Goal: Information Seeking & Learning: Learn about a topic

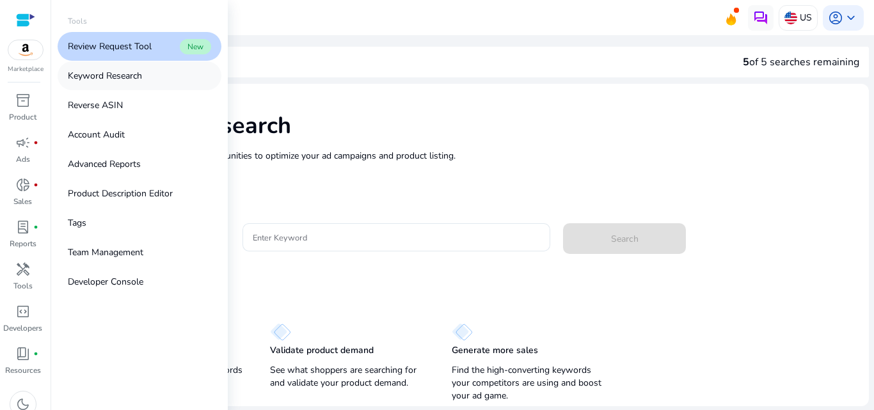
click at [115, 85] on link "Keyword Research" at bounding box center [140, 75] width 164 height 29
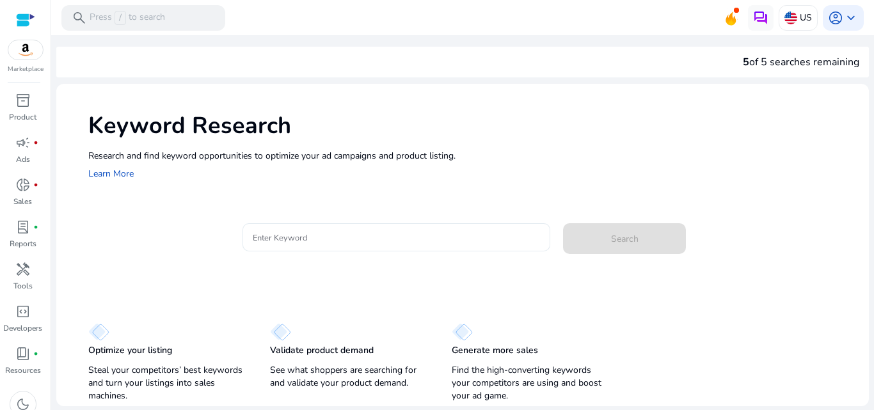
drag, startPoint x: 377, startPoint y: 247, endPoint x: 340, endPoint y: 242, distance: 37.4
click at [340, 242] on div at bounding box center [397, 237] width 288 height 28
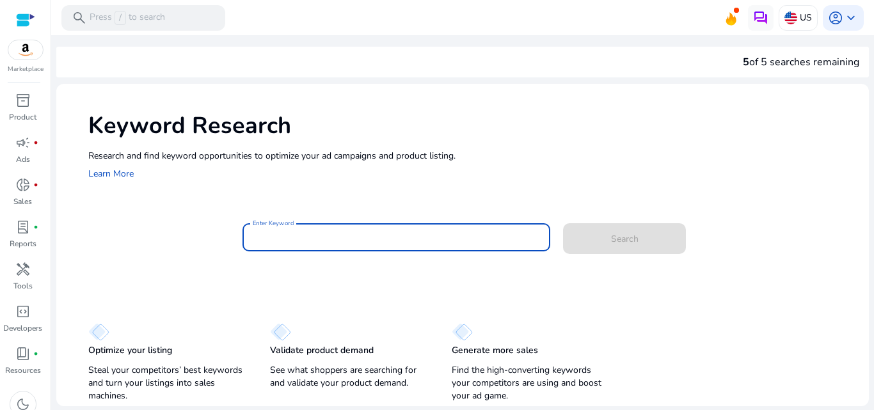
click at [340, 242] on input "Enter Keyword" at bounding box center [397, 237] width 288 height 14
paste input "**********"
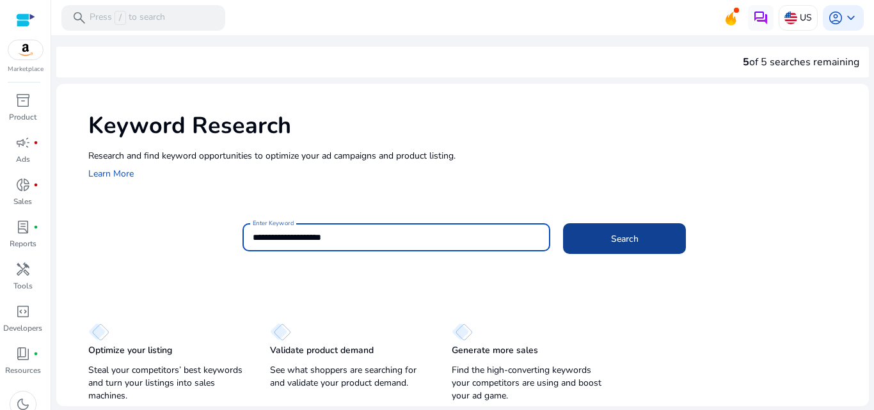
type input "**********"
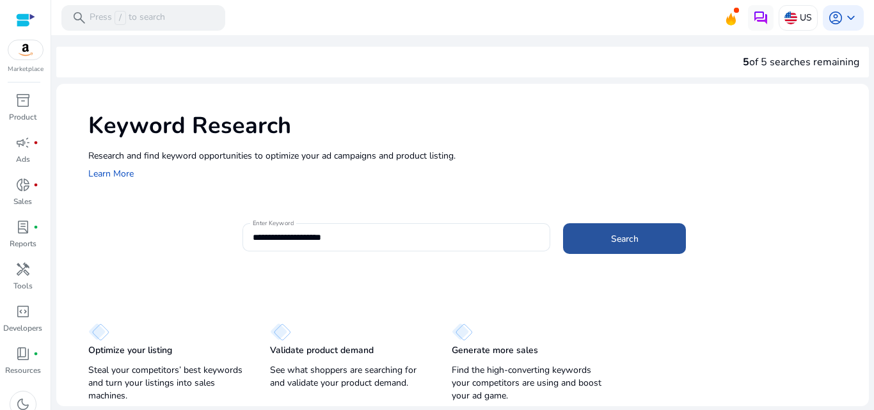
click at [622, 227] on span at bounding box center [624, 238] width 123 height 31
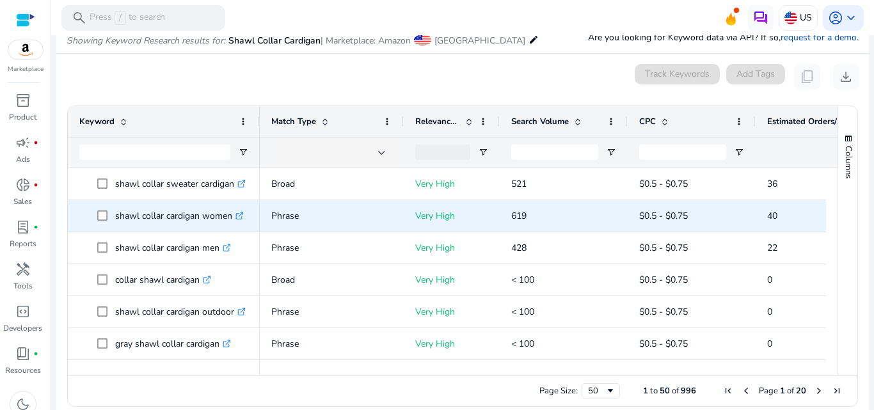
scroll to position [152, 0]
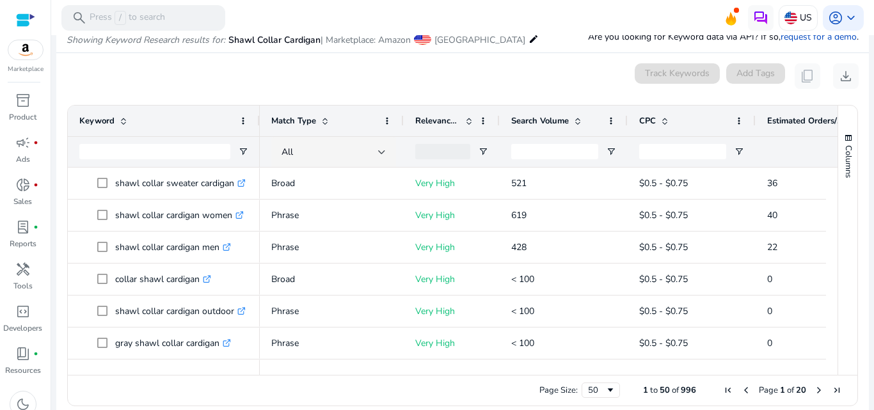
click at [530, 125] on span "Search Volume" at bounding box center [540, 121] width 58 height 12
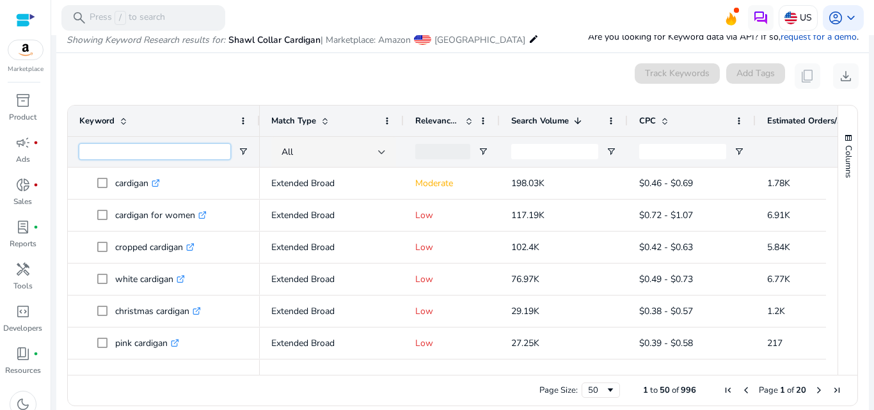
click at [134, 153] on input "Keyword Filter Input" at bounding box center [154, 151] width 151 height 15
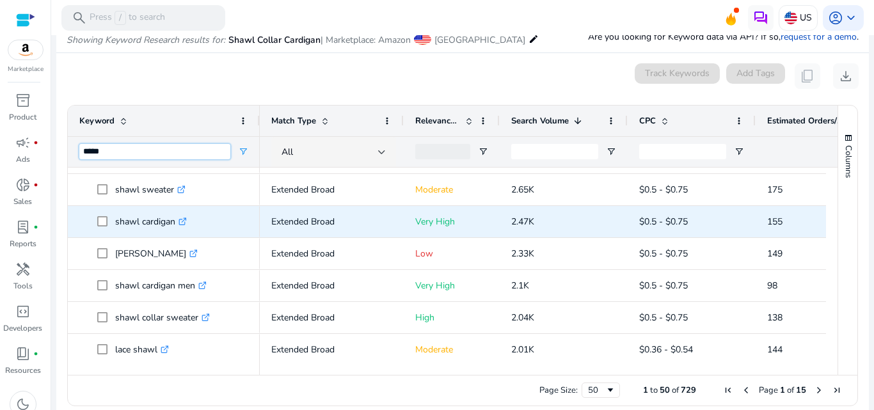
scroll to position [413, 0]
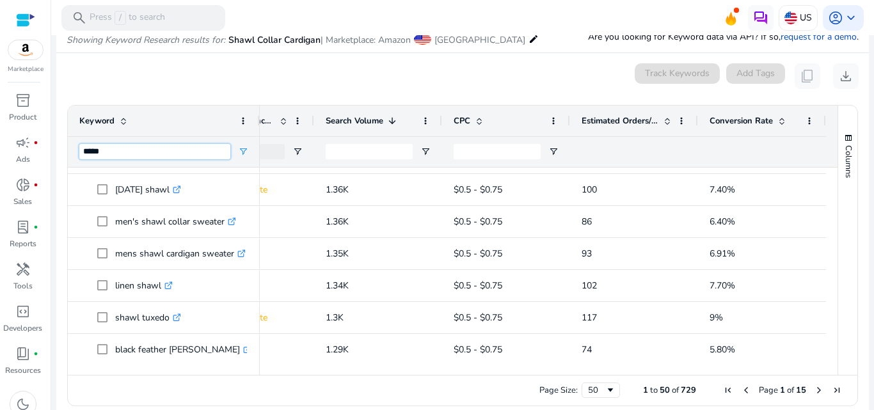
type input "*****"
click at [621, 125] on span "Estimated Orders/Month" at bounding box center [619, 121] width 77 height 12
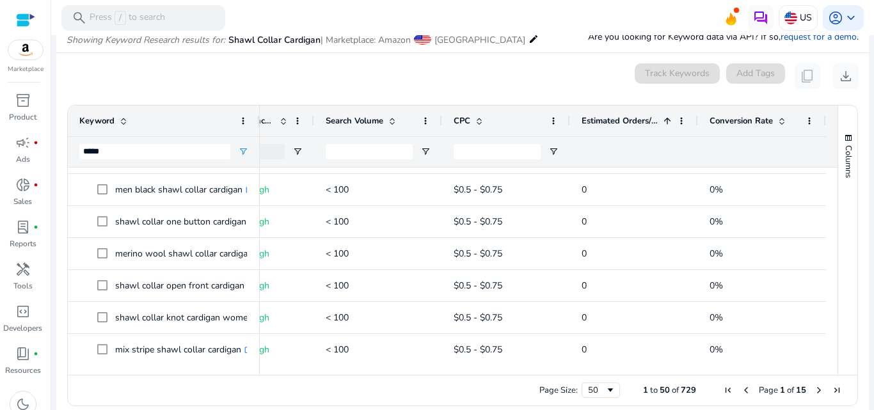
click at [621, 125] on span "Estimated Orders/Month" at bounding box center [619, 121] width 77 height 12
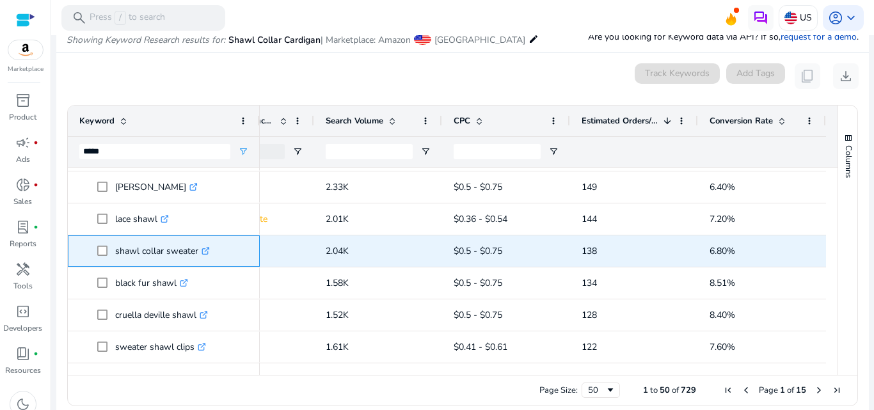
click at [206, 249] on icon ".st0{fill:#2c8af8}" at bounding box center [206, 251] width 8 height 8
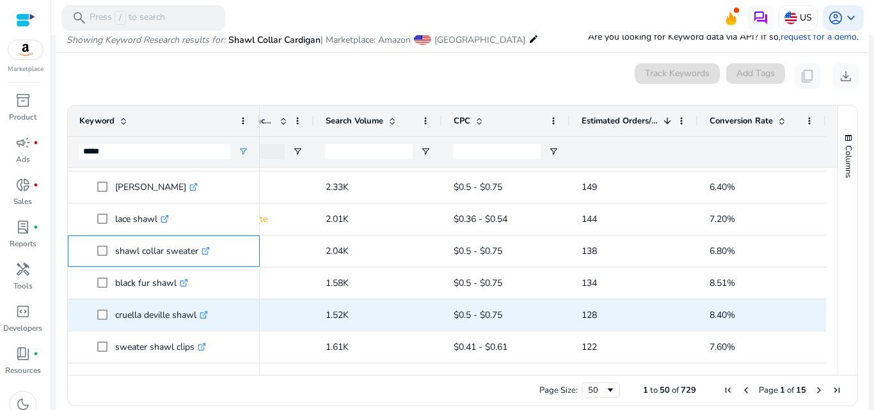
scroll to position [627, 0]
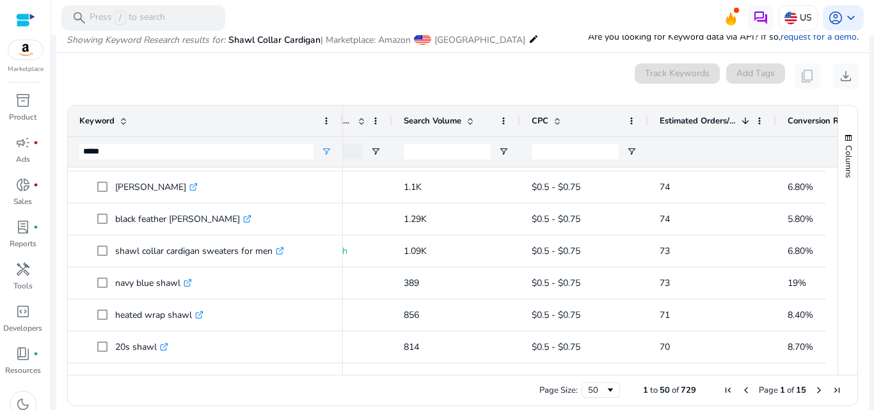
drag, startPoint x: 258, startPoint y: 121, endPoint x: 346, endPoint y: 112, distance: 88.1
click at [345, 112] on div at bounding box center [342, 121] width 5 height 31
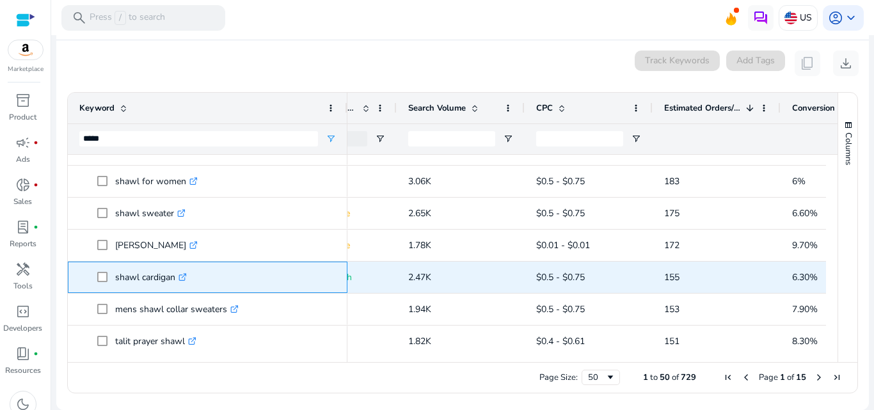
click at [184, 277] on icon ".st0{fill:#2c8af8}" at bounding box center [182, 277] width 8 height 8
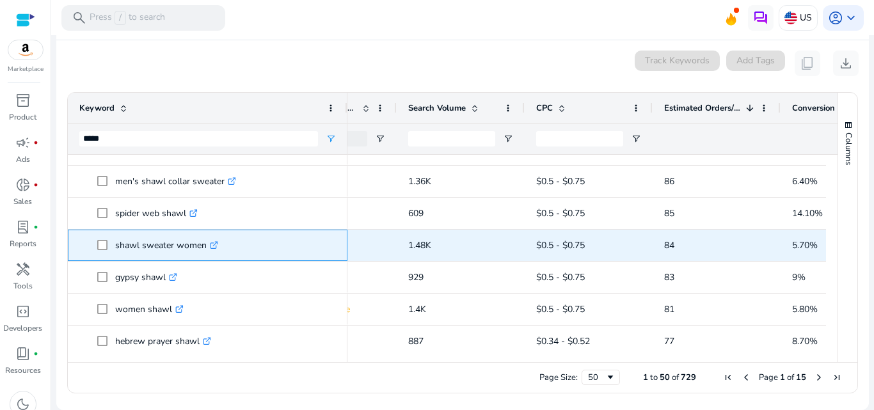
click at [216, 247] on icon ".st0{fill:#2c8af8}" at bounding box center [214, 245] width 8 height 8
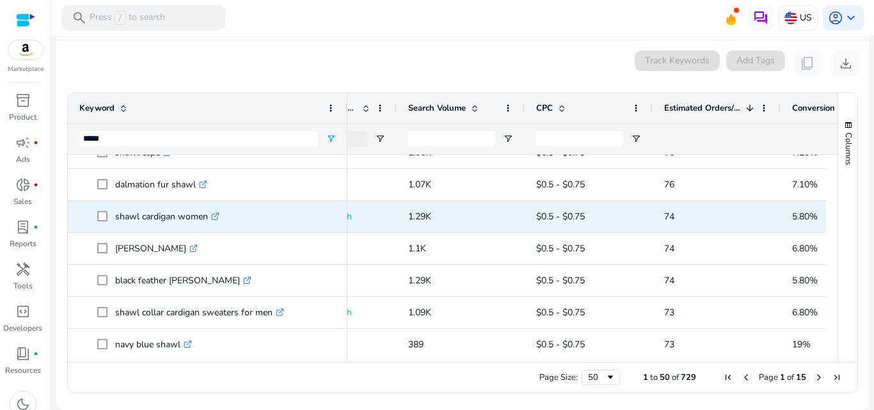
scroll to position [1329, 0]
click at [216, 214] on icon at bounding box center [215, 217] width 6 height 6
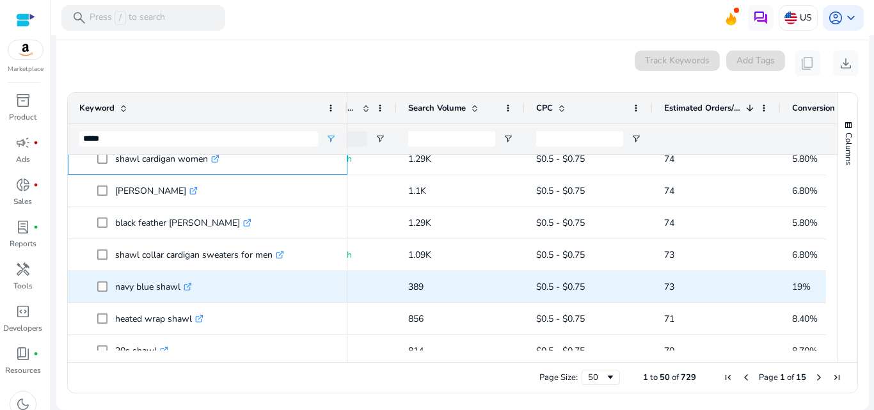
scroll to position [1403, 0]
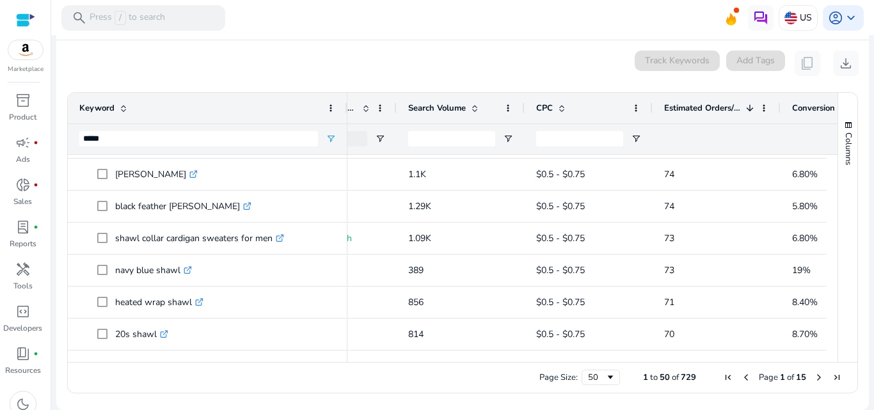
click at [460, 101] on div "Search Volume" at bounding box center [453, 108] width 91 height 24
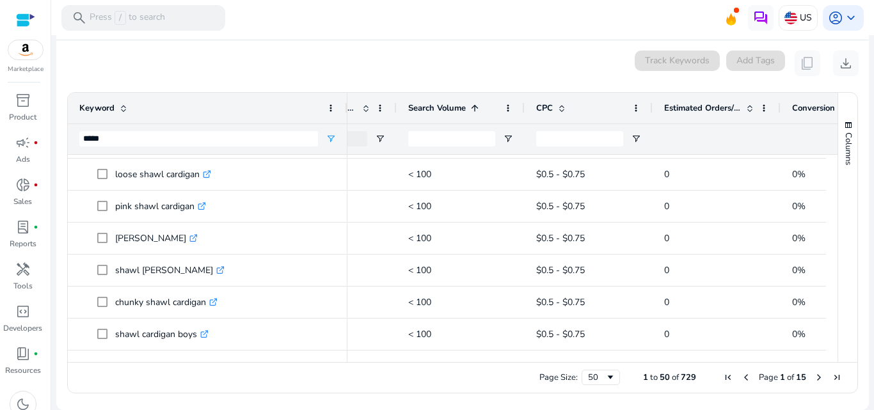
click at [460, 101] on div "Search Volume 1" at bounding box center [453, 108] width 91 height 24
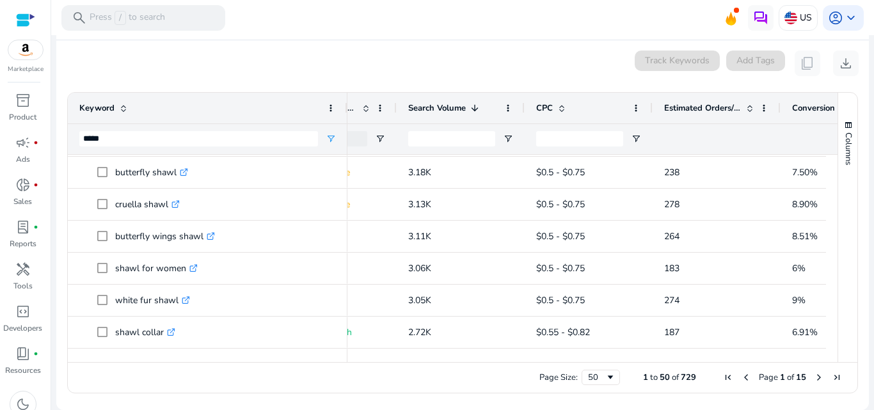
scroll to position [0, 0]
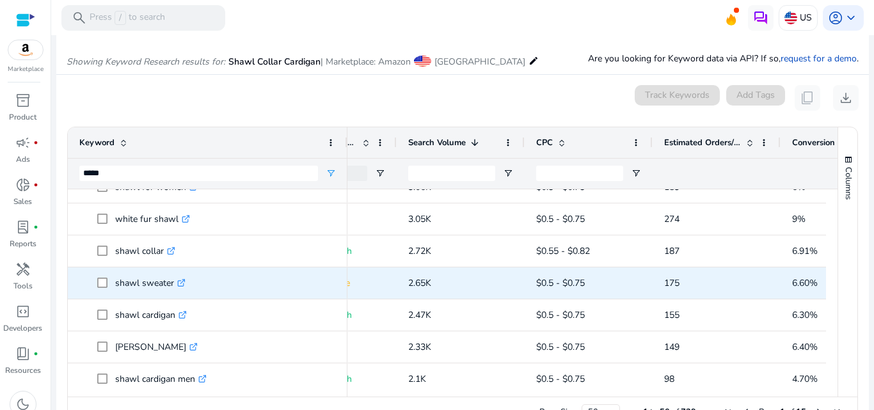
click at [180, 286] on icon ".st0{fill:#2c8af8}" at bounding box center [181, 283] width 8 height 8
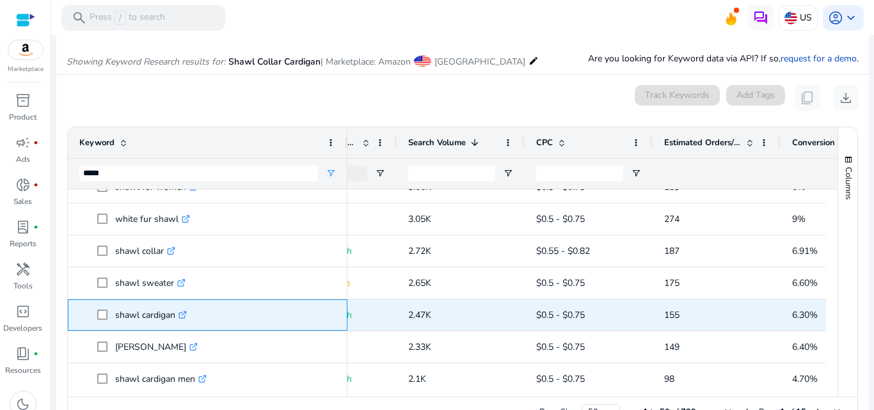
click at [184, 318] on icon at bounding box center [182, 315] width 6 height 6
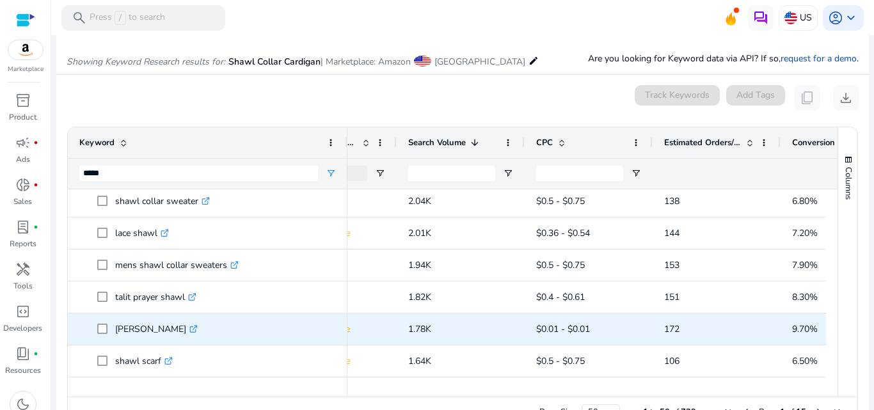
scroll to position [602, 0]
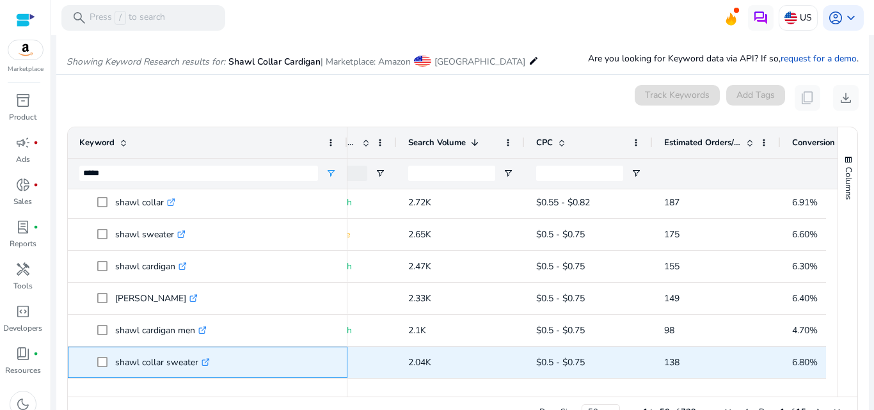
click at [210, 358] on icon ".st0{fill:#2c8af8}" at bounding box center [206, 362] width 8 height 8
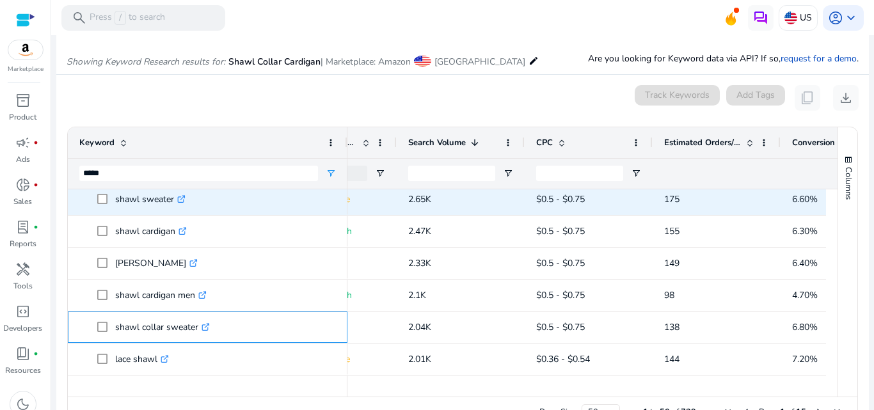
scroll to position [454, 0]
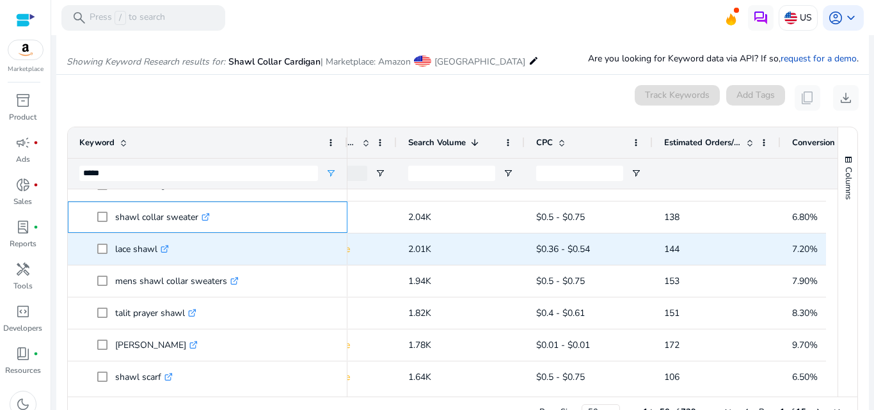
scroll to position [564, 0]
